Goal: Transaction & Acquisition: Purchase product/service

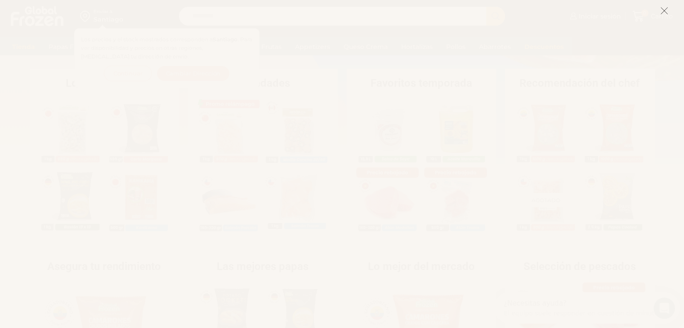
click at [665, 13] on icon at bounding box center [664, 11] width 8 height 8
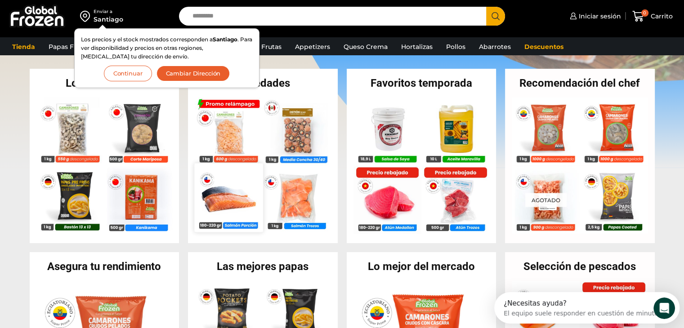
click at [229, 201] on img at bounding box center [228, 197] width 68 height 68
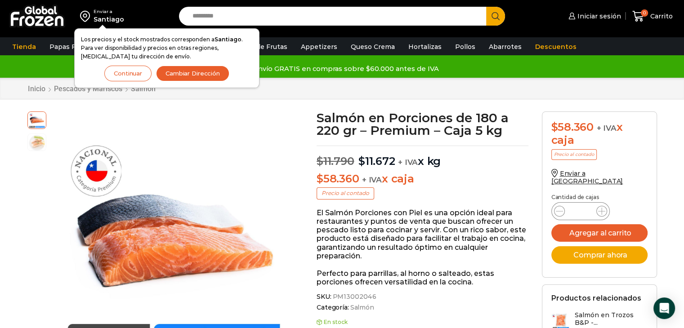
scroll to position [45, 0]
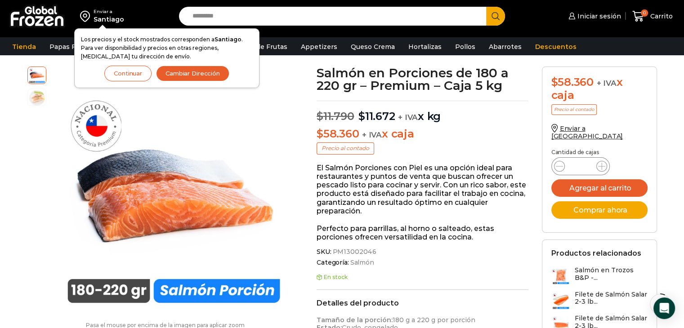
click at [536, 20] on div "Iniciar sesión Mi cuenta Login Register Iniciar sesión Por favor ingrese sus da…" at bounding box center [596, 16] width 161 height 21
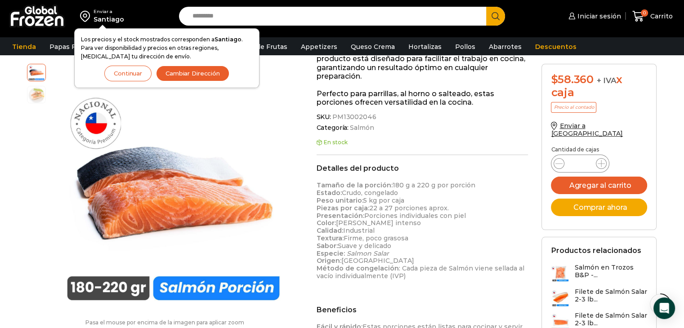
scroll to position [0, 0]
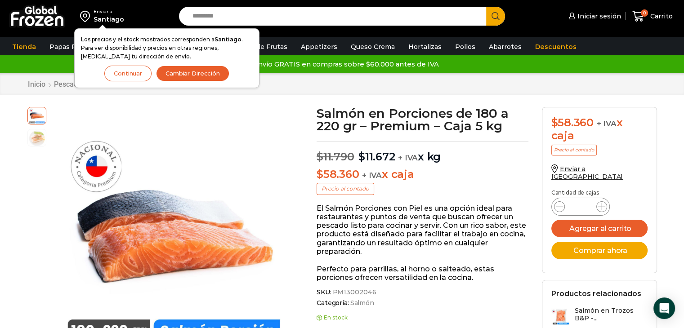
click at [125, 75] on button "Continuar" at bounding box center [127, 74] width 47 height 16
